Goal: Transaction & Acquisition: Purchase product/service

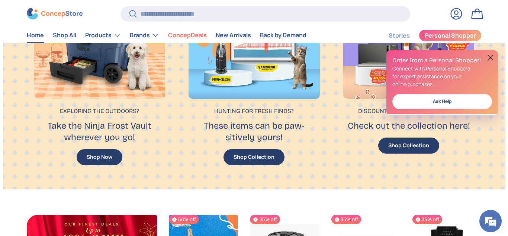
scroll to position [519, 0]
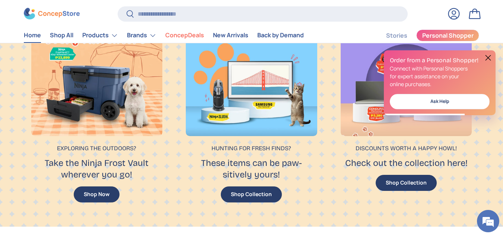
click at [486, 55] on button at bounding box center [488, 57] width 9 height 9
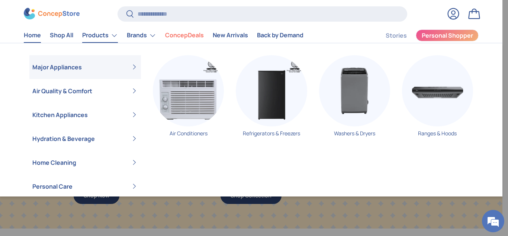
scroll to position [0, 0]
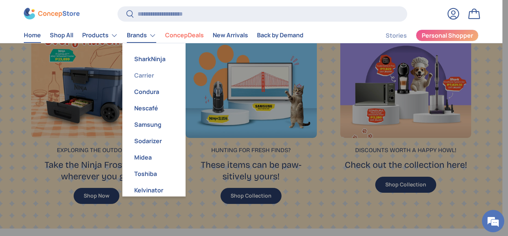
click at [149, 73] on link "Carrier" at bounding box center [154, 75] width 54 height 16
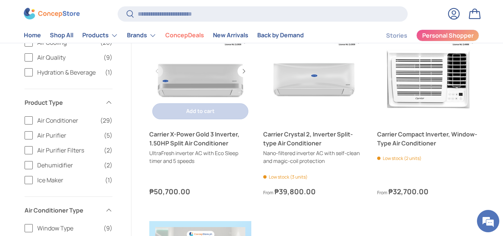
scroll to position [259, 0]
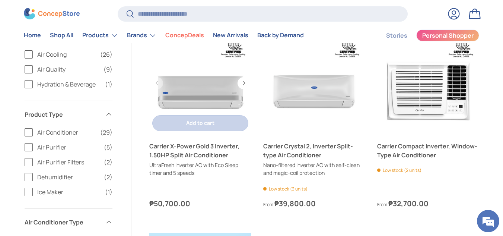
click at [209, 95] on link "Carrier X-Power Gold 3 Inverter, 1.50HP Split Air Conditioner" at bounding box center [200, 83] width 102 height 102
